Goal: Check status

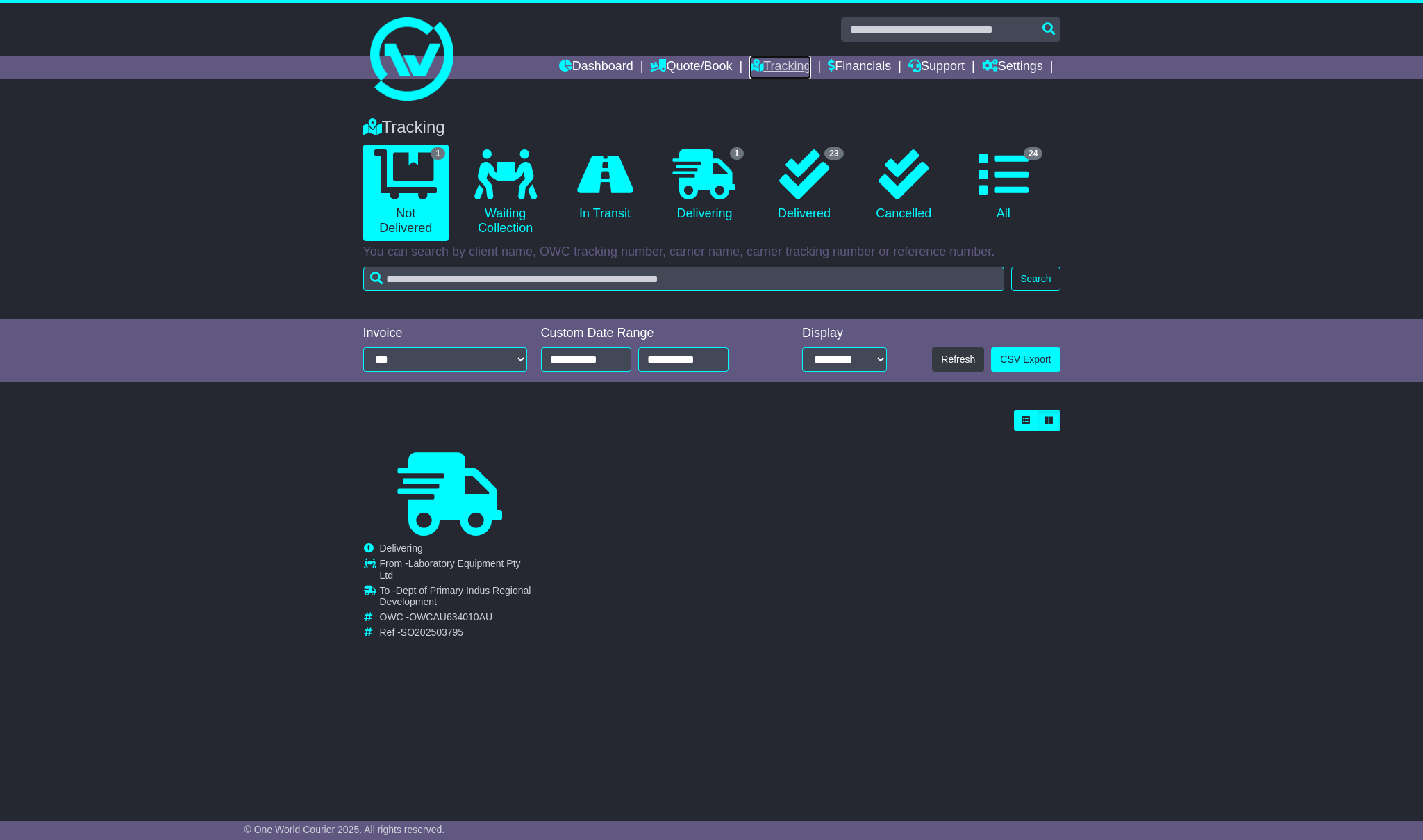
click at [770, 71] on link "Tracking" at bounding box center [780, 67] width 61 height 24
